Goal: Task Accomplishment & Management: Use online tool/utility

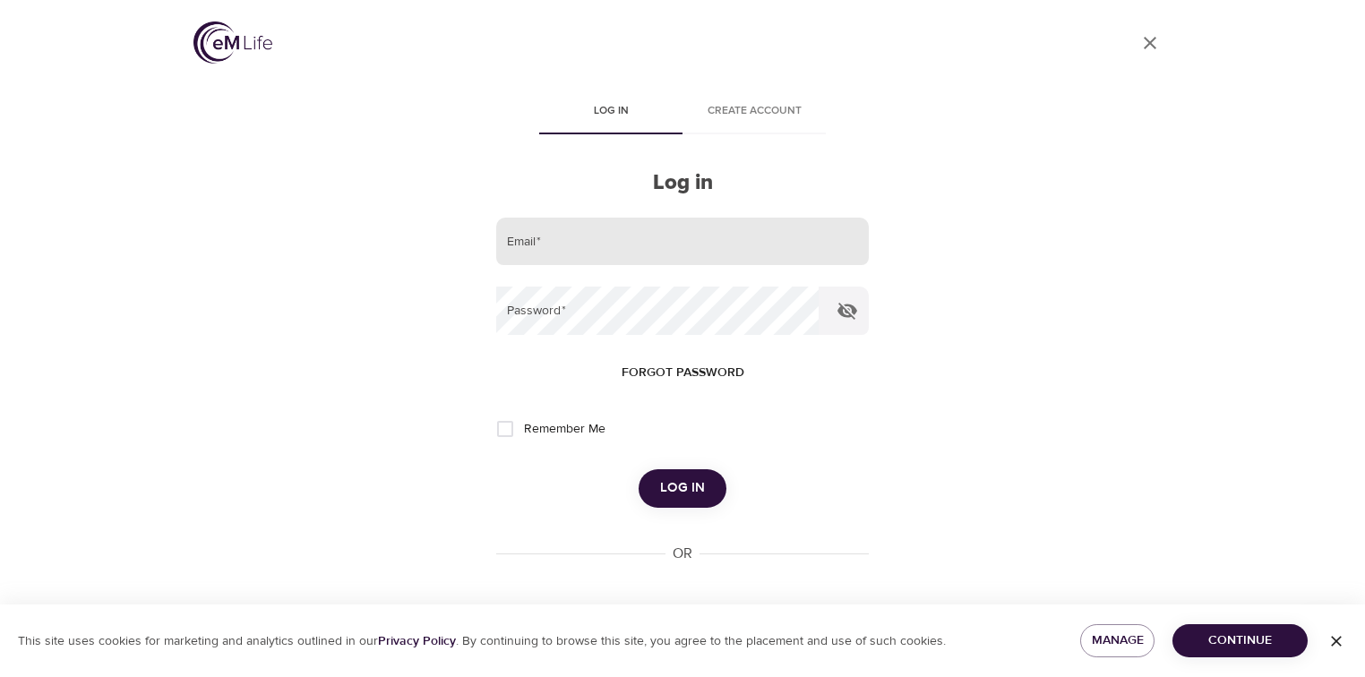
click at [569, 236] on input "email" at bounding box center [682, 242] width 373 height 48
type input "pcampb@midwestern.edu"
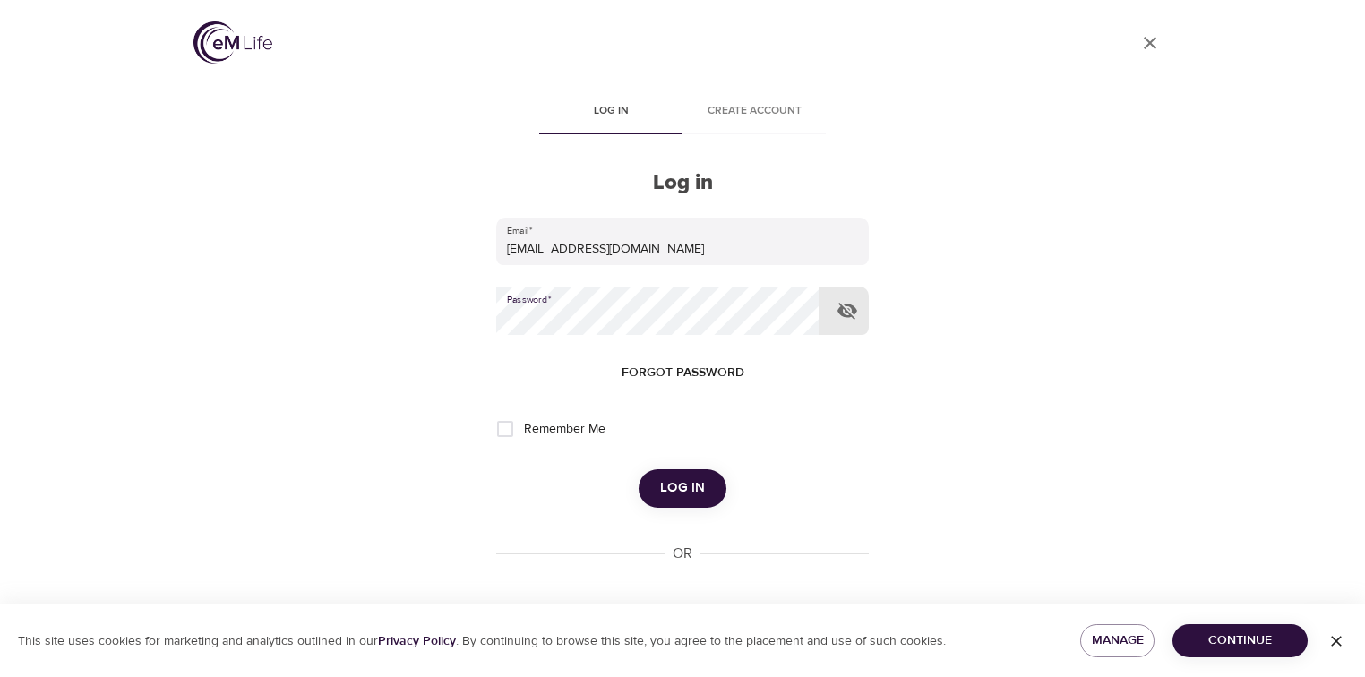
click at [639, 469] on button "Log in" at bounding box center [683, 488] width 88 height 38
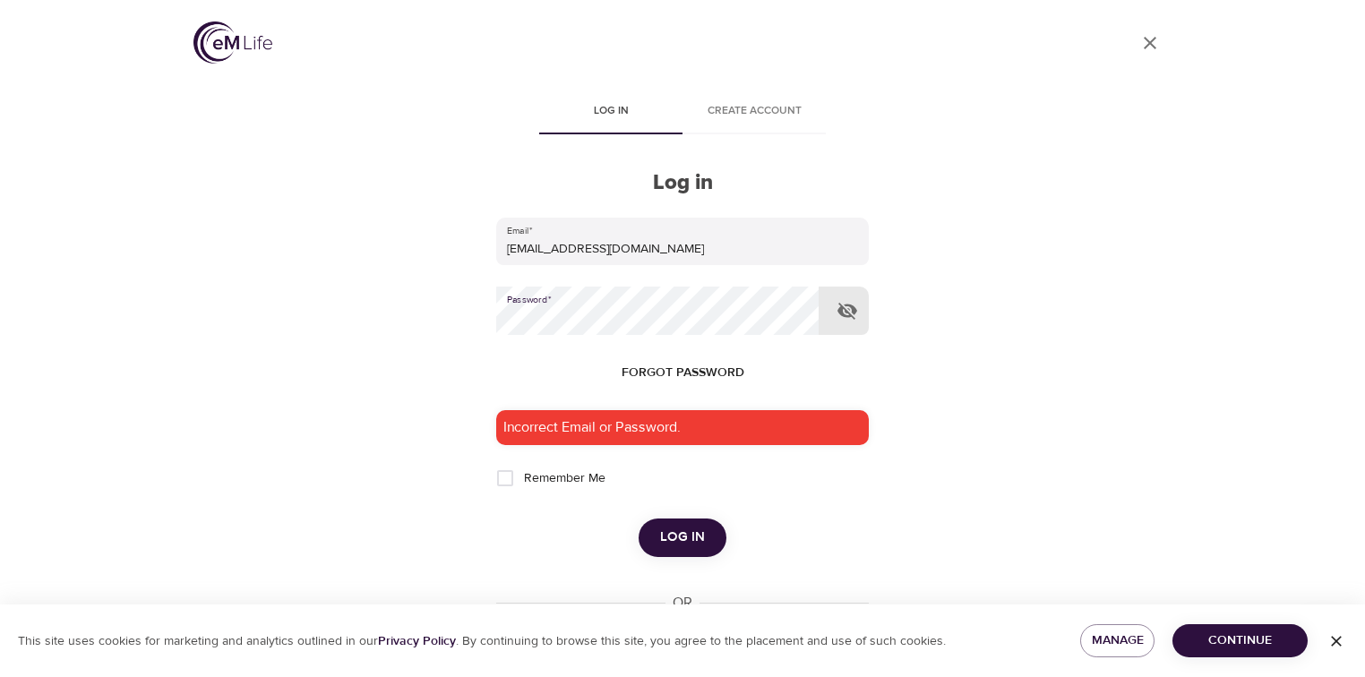
click at [444, 316] on div "User Profile Log in Create account Log in Email   * pcampb@midwestern.edu Passw…" at bounding box center [682, 338] width 1021 height 677
click at [639, 519] on button "Log in" at bounding box center [683, 538] width 88 height 38
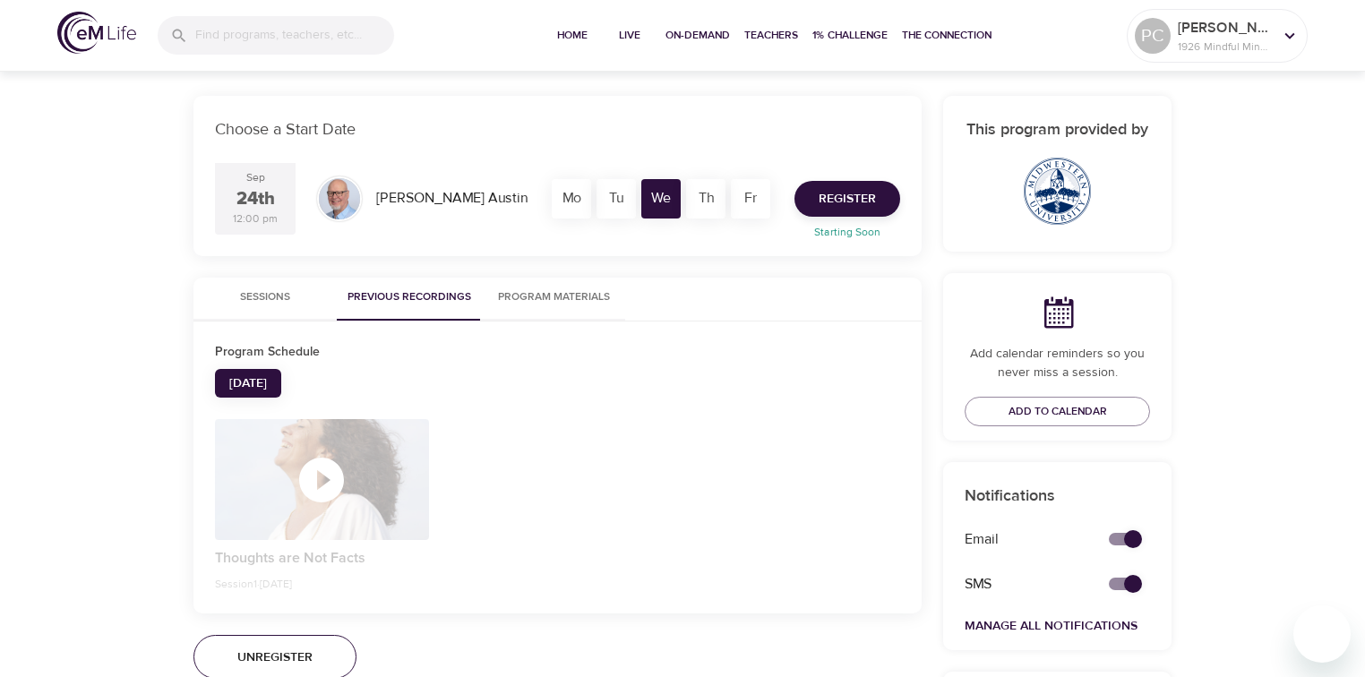
scroll to position [358, 0]
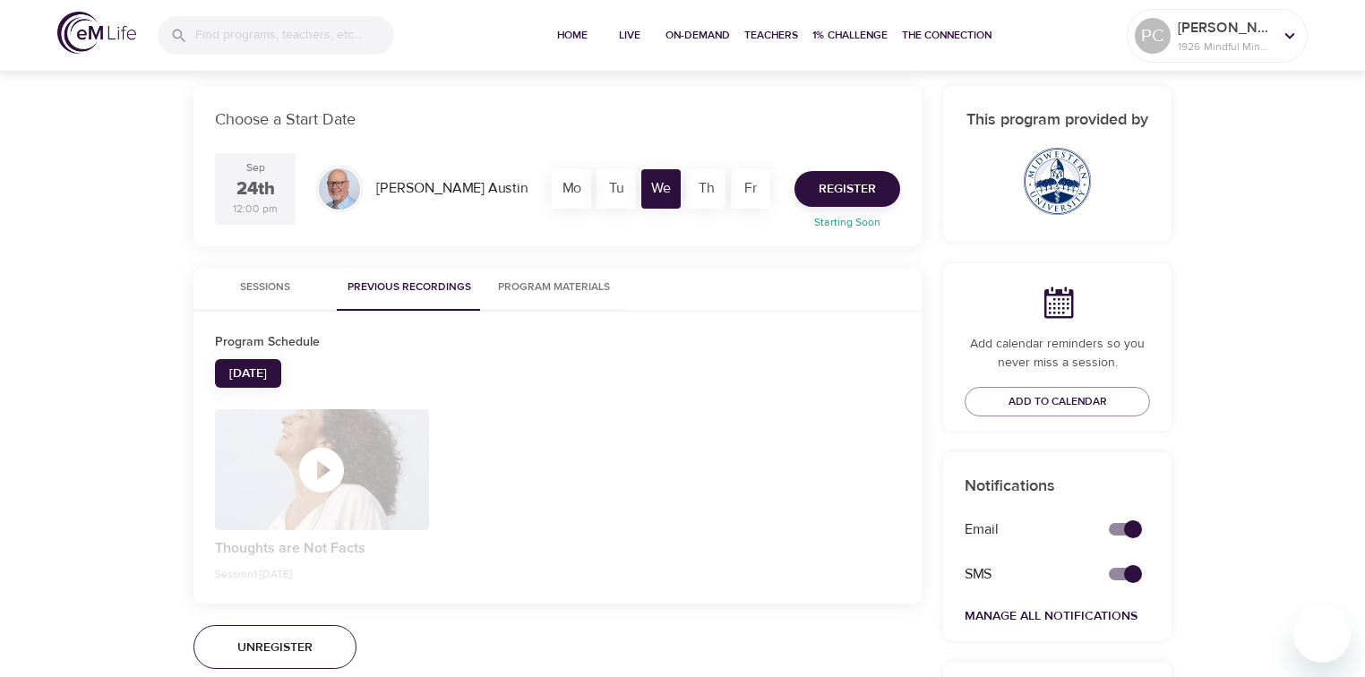
click at [322, 473] on icon "button" at bounding box center [322, 470] width 54 height 54
